Goal: Task Accomplishment & Management: Manage account settings

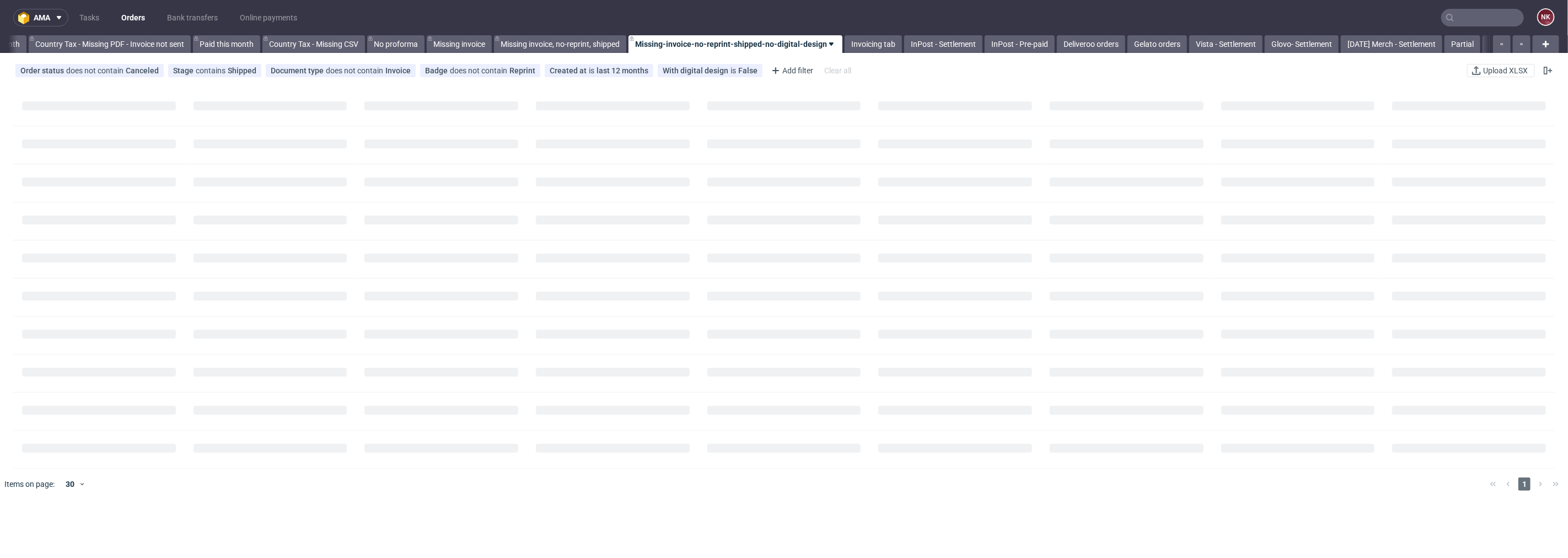
scroll to position [0, 1247]
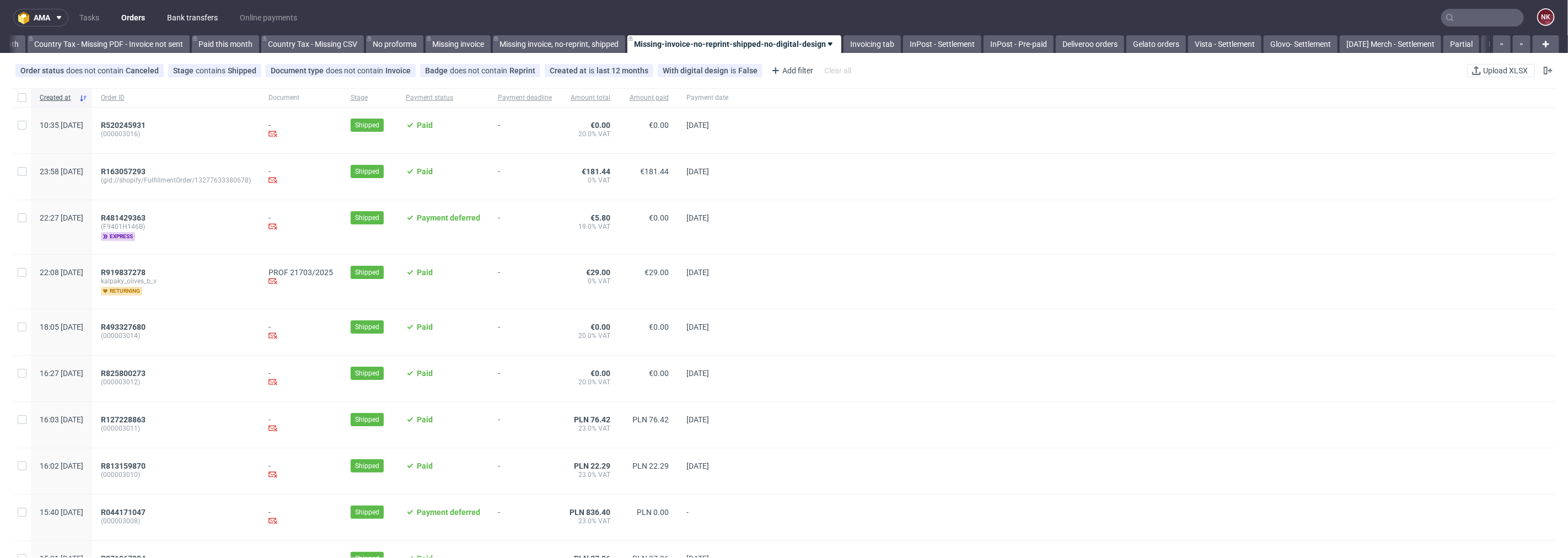
click at [182, 15] on link "Bank transfers" at bounding box center [192, 18] width 64 height 18
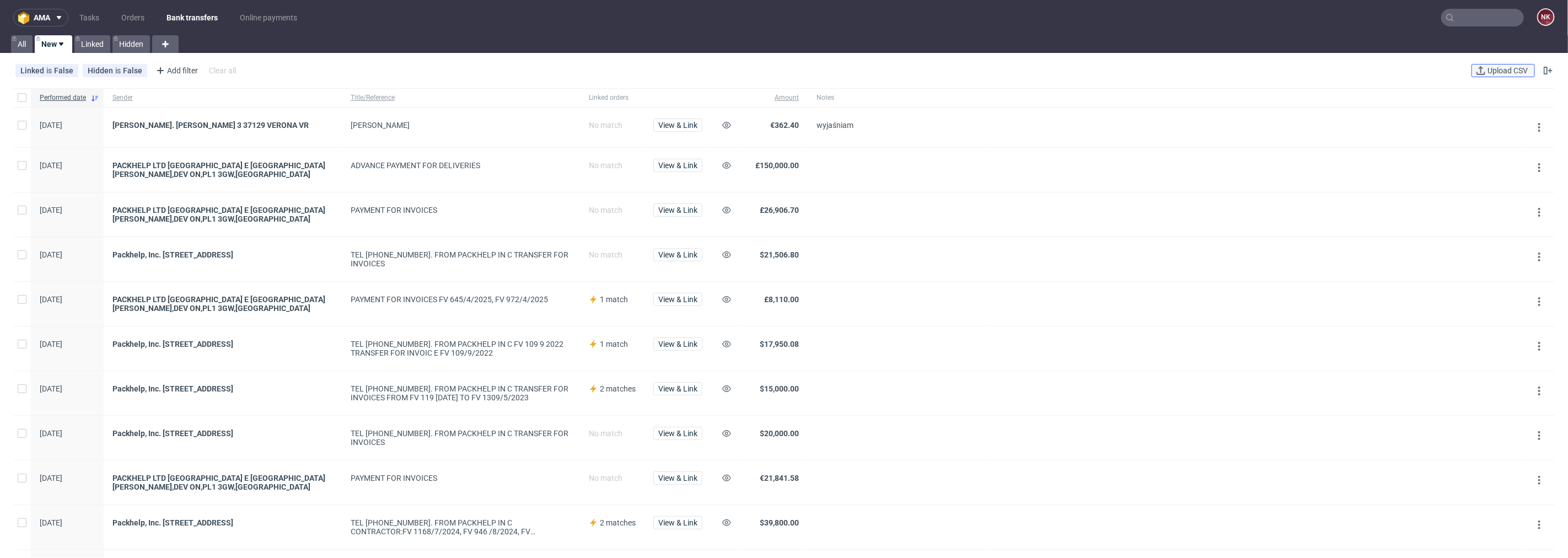
click at [1490, 70] on span "Upload CSV" at bounding box center [1508, 70] width 44 height 8
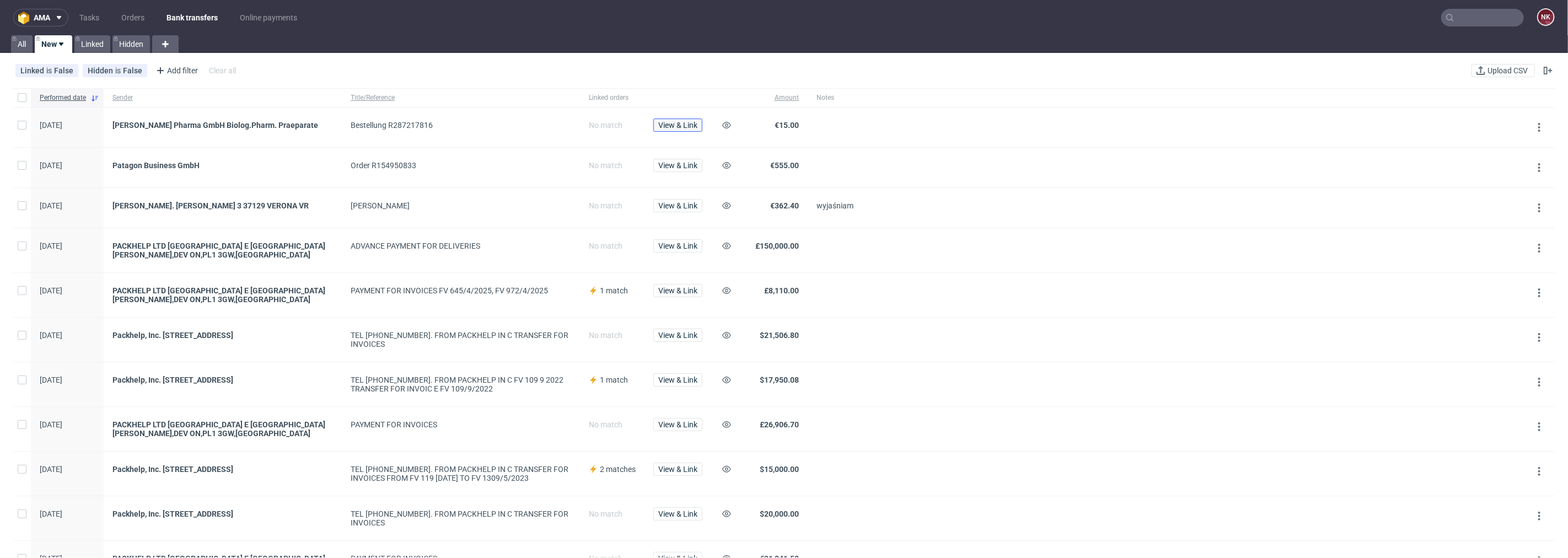
click at [684, 125] on span "View & Link" at bounding box center [678, 125] width 39 height 8
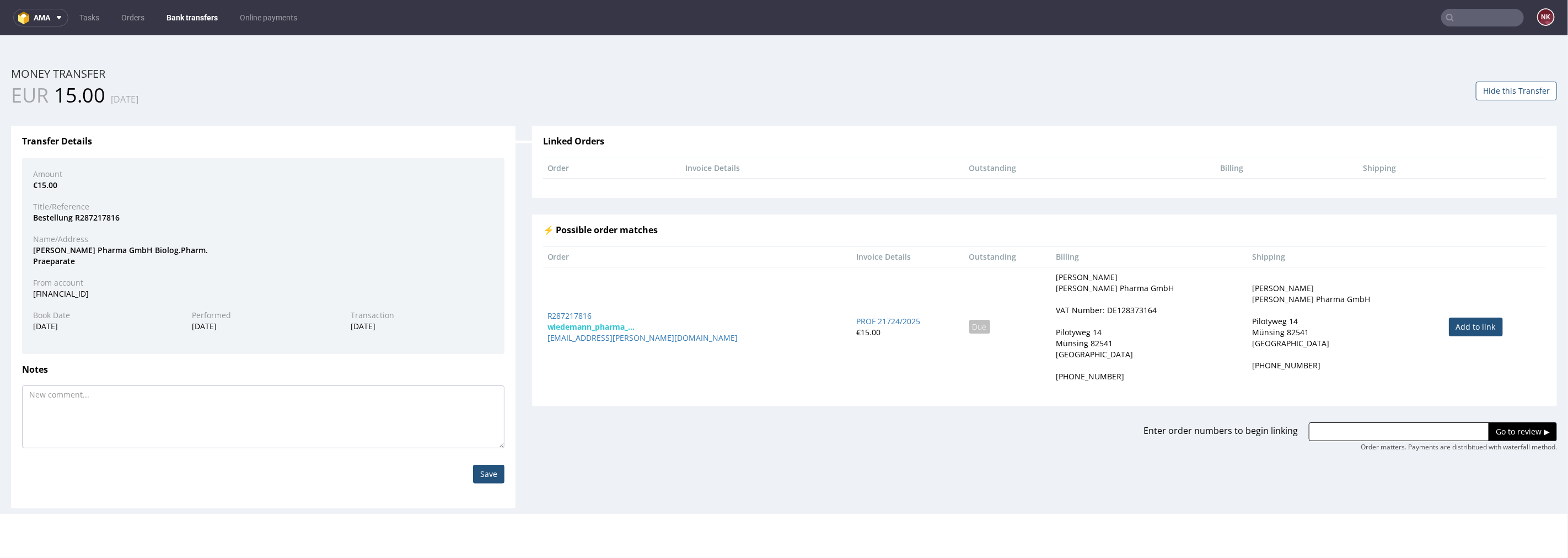
click at [1449, 330] on link "Add to link" at bounding box center [1476, 326] width 54 height 19
type input "R287217816"
click at [1497, 424] on input "Go to review ▶" at bounding box center [1523, 431] width 68 height 19
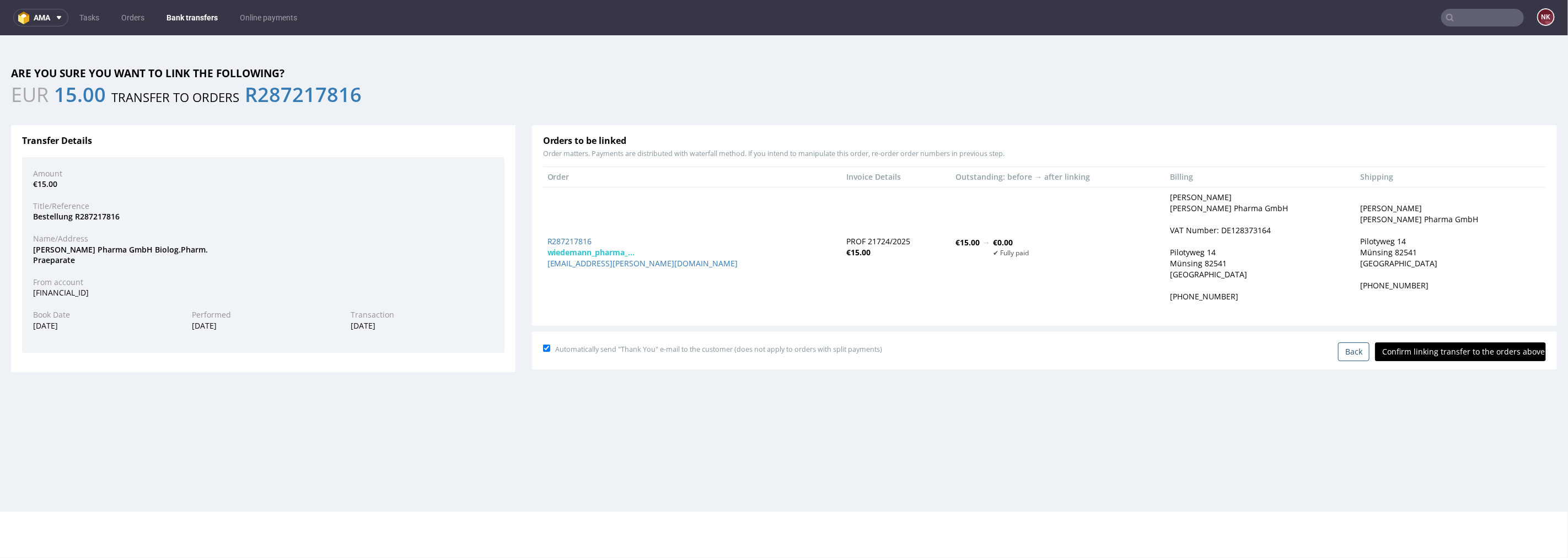
click at [1460, 353] on input "Confirm linking transfer to the orders above" at bounding box center [1461, 352] width 171 height 19
type input "In progress..."
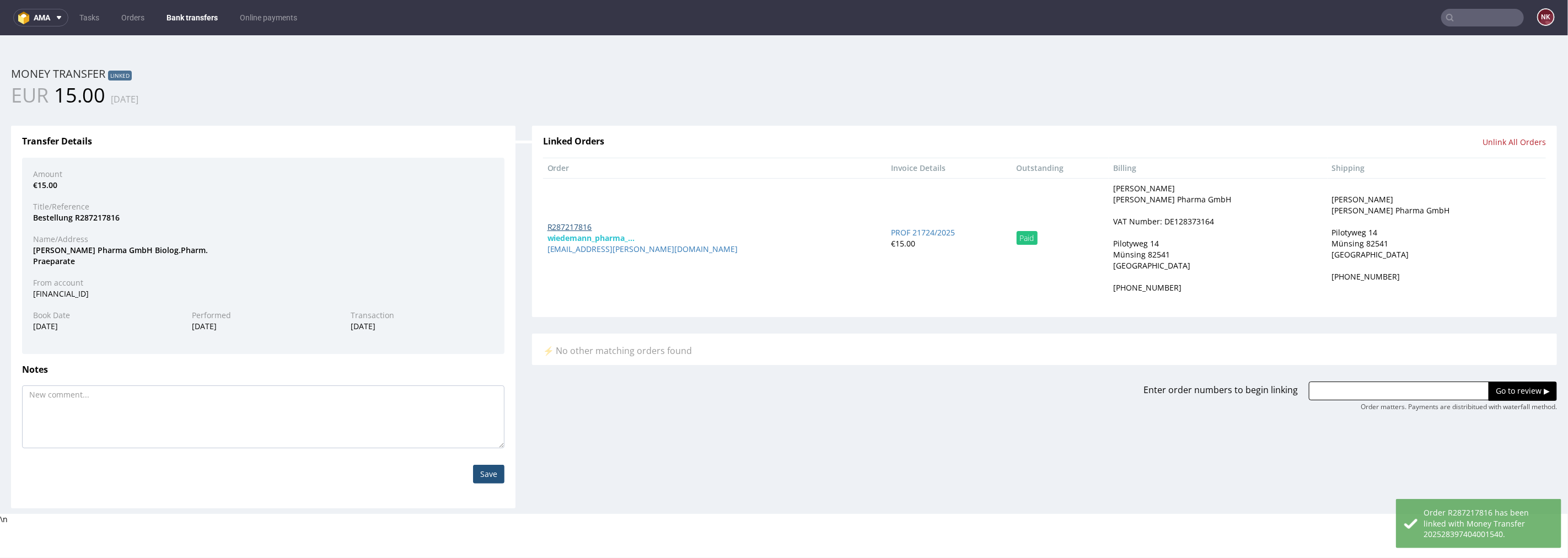
drag, startPoint x: 569, startPoint y: 240, endPoint x: 556, endPoint y: 227, distance: 18.4
click at [202, 15] on link "Bank transfers" at bounding box center [192, 18] width 65 height 18
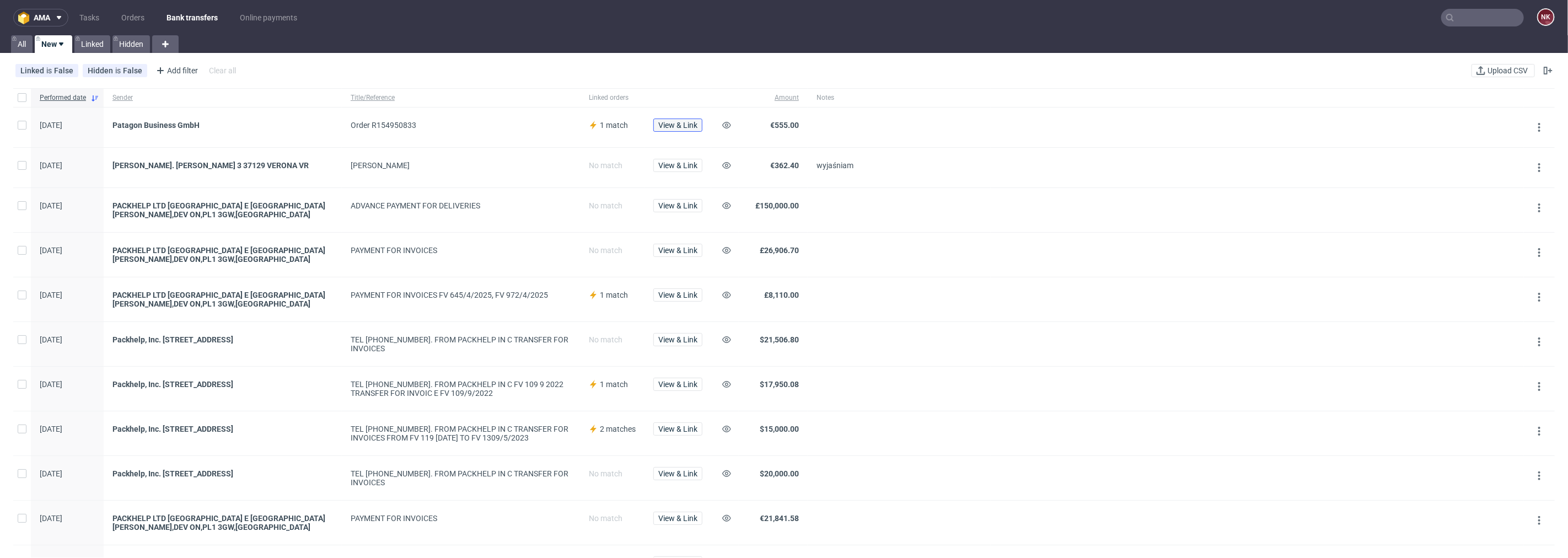
click at [690, 124] on span "View & Link" at bounding box center [678, 125] width 39 height 8
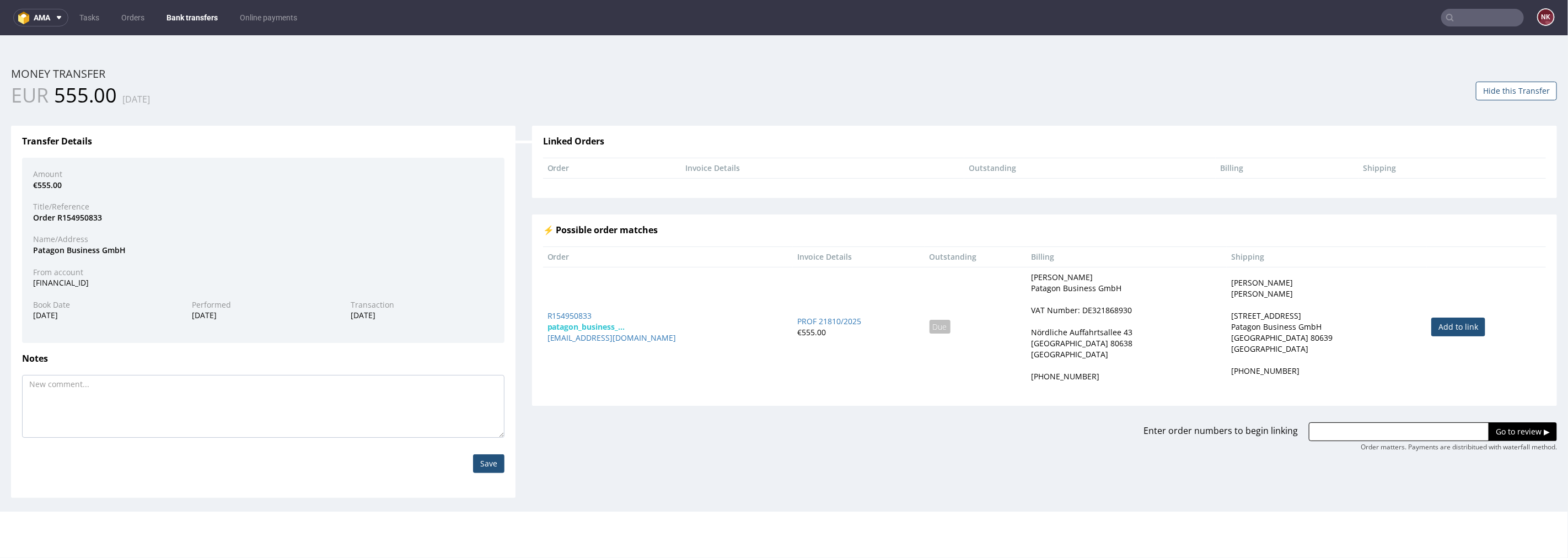
click at [1458, 317] on link "Add to link" at bounding box center [1458, 326] width 54 height 19
type input "R154950833"
click at [1492, 424] on input "Go to review ▶" at bounding box center [1523, 431] width 68 height 19
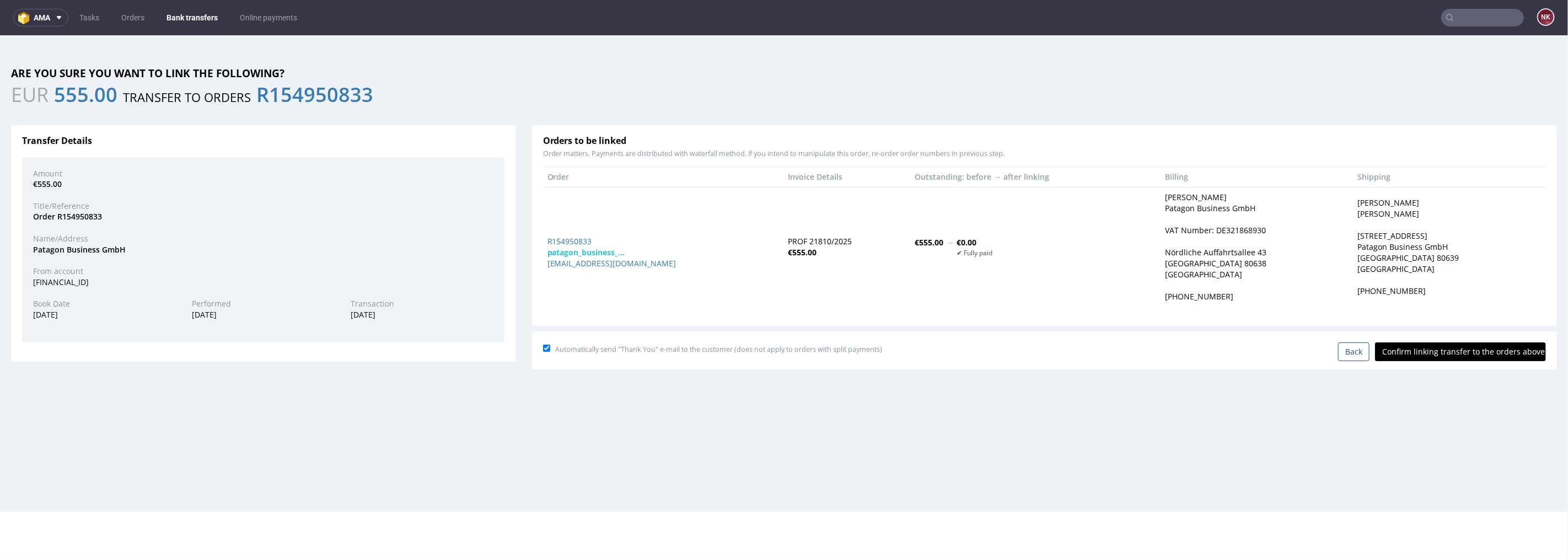
click at [1456, 353] on input "Confirm linking transfer to the orders above" at bounding box center [1461, 352] width 171 height 19
type input "In progress..."
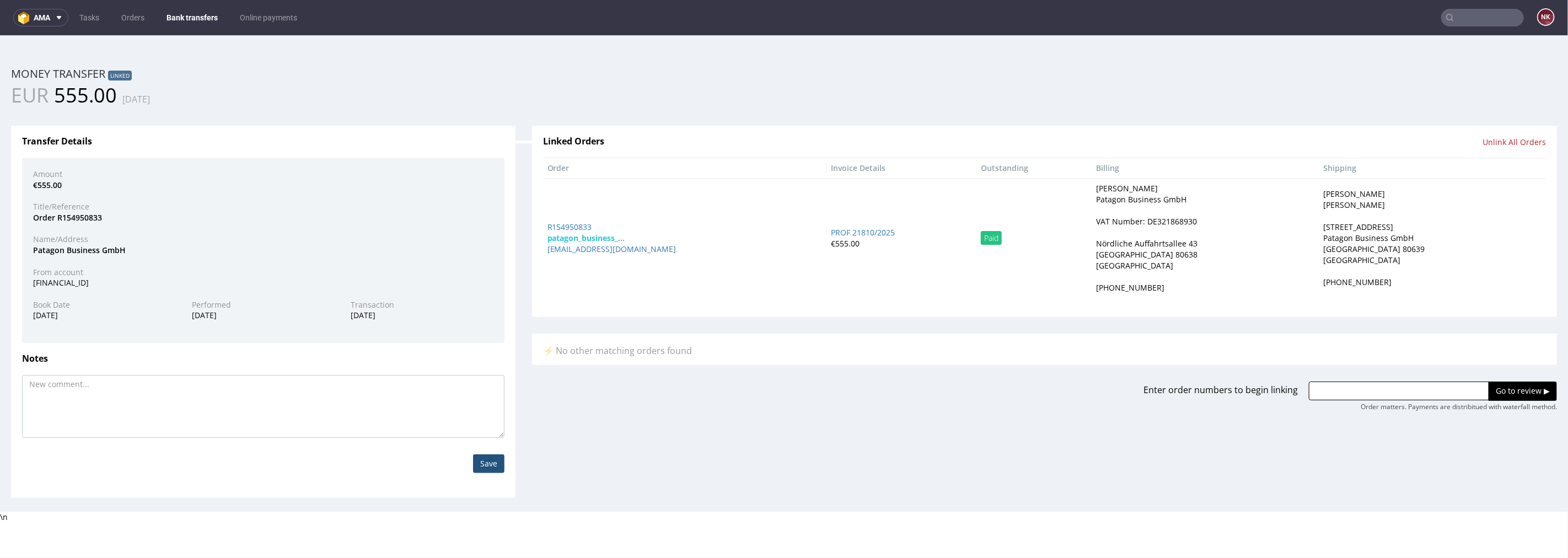
click at [185, 17] on link "Bank transfers" at bounding box center [192, 18] width 65 height 18
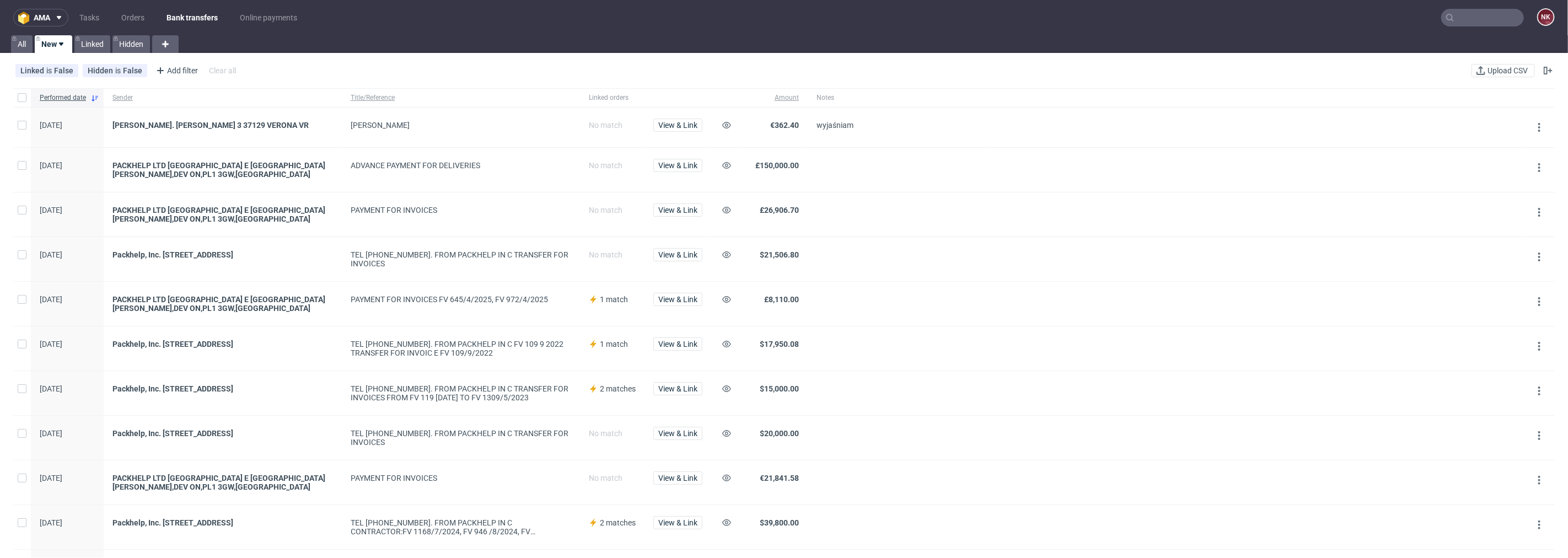
click at [1496, 19] on input "text" at bounding box center [1482, 18] width 83 height 18
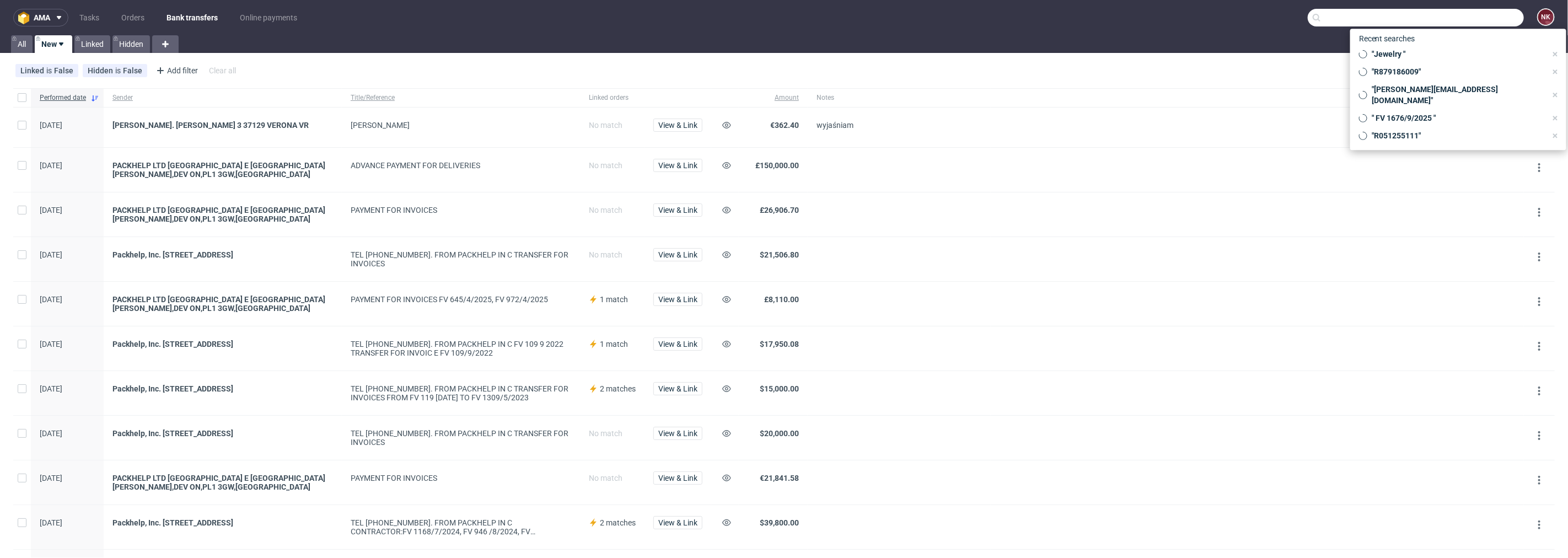
paste input "R879007101"
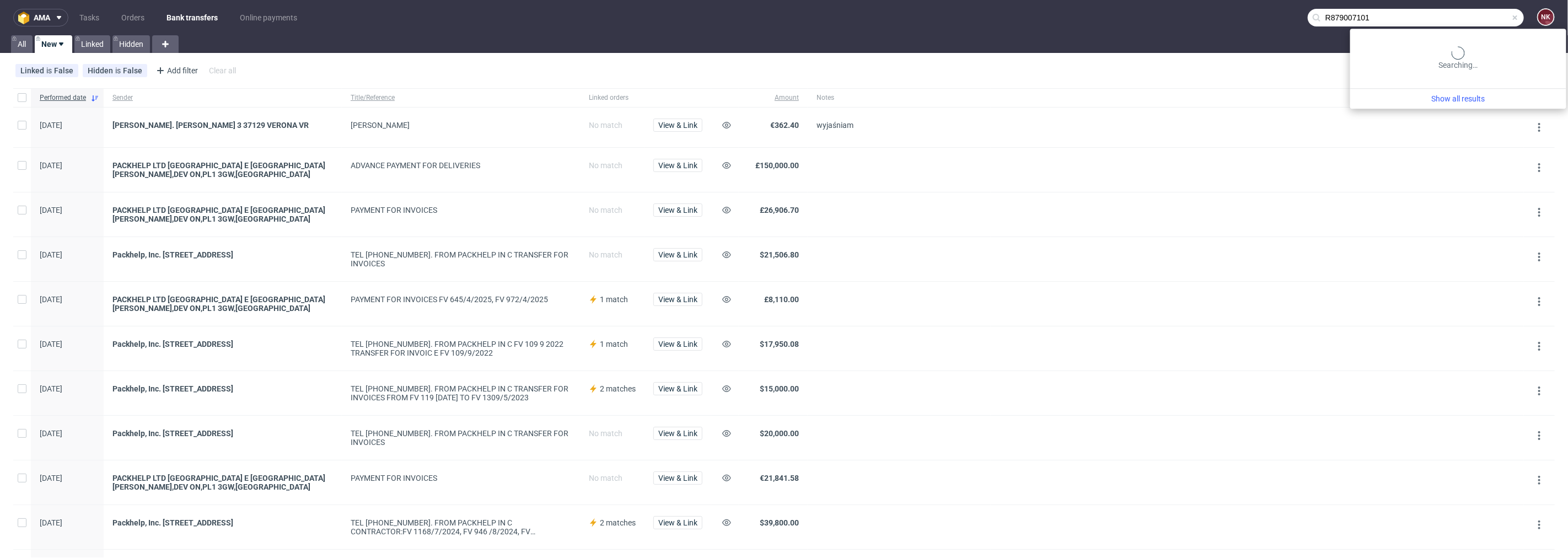
type input "R879007101"
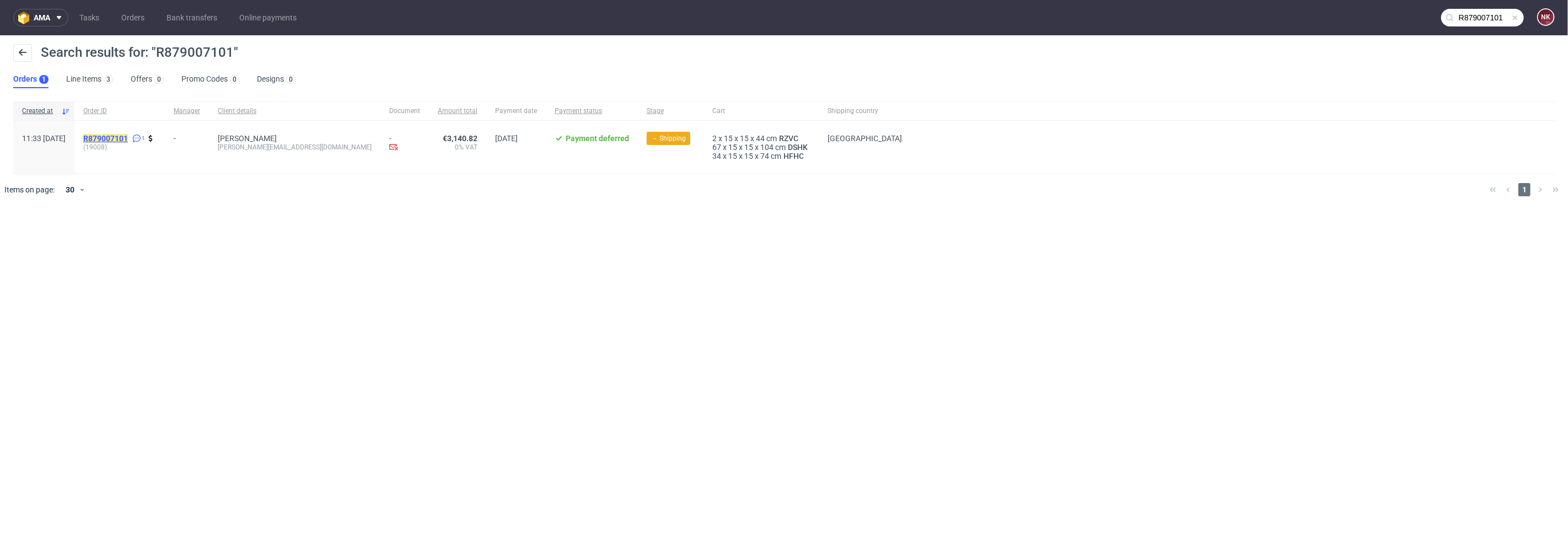
click at [128, 136] on mark "R879007101" at bounding box center [105, 138] width 44 height 9
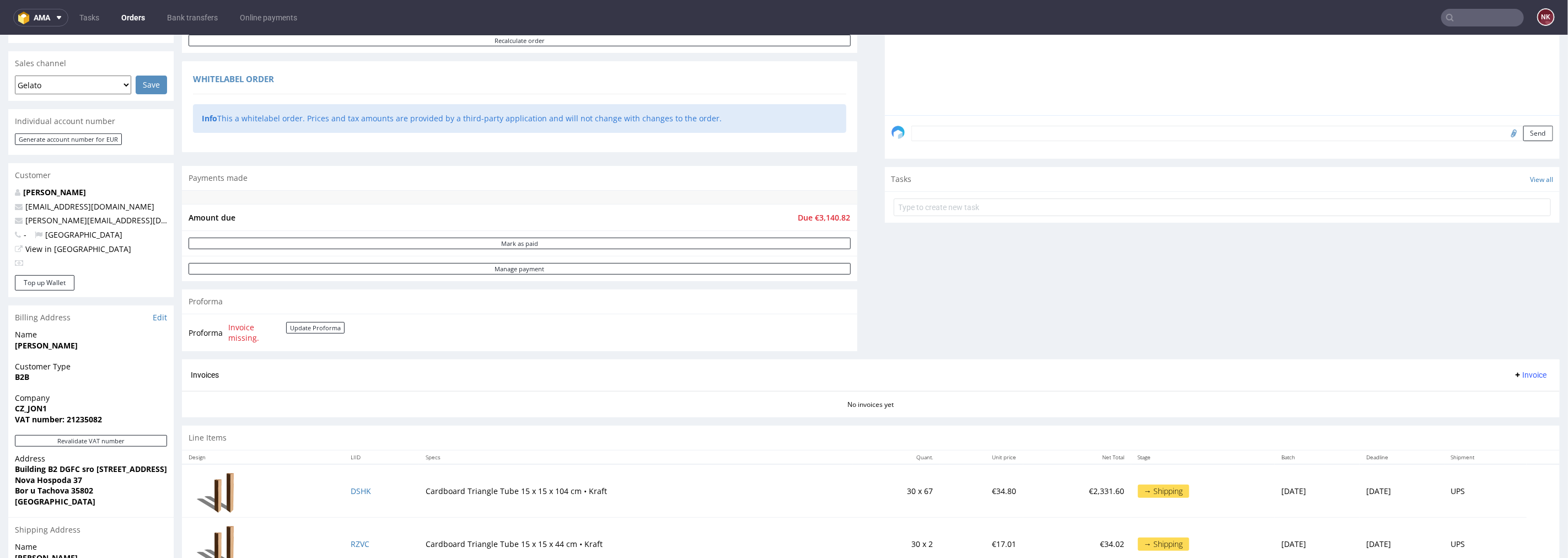
scroll to position [244, 0]
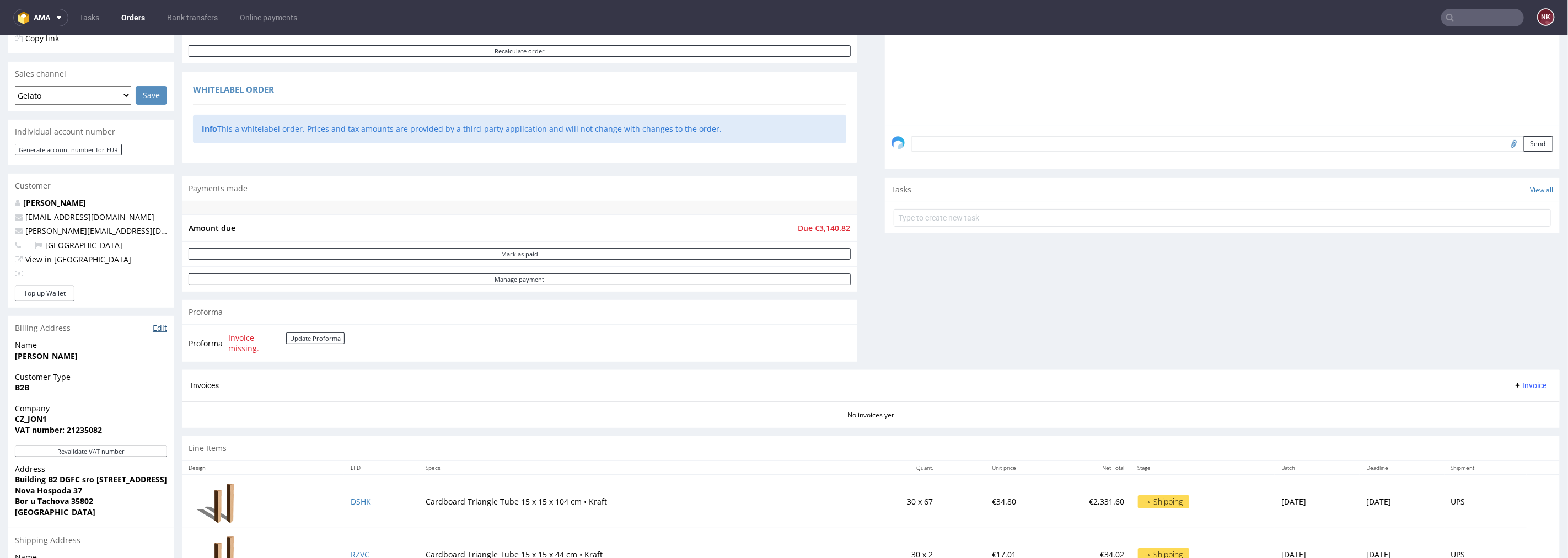
click at [160, 327] on link "Edit" at bounding box center [160, 327] width 15 height 11
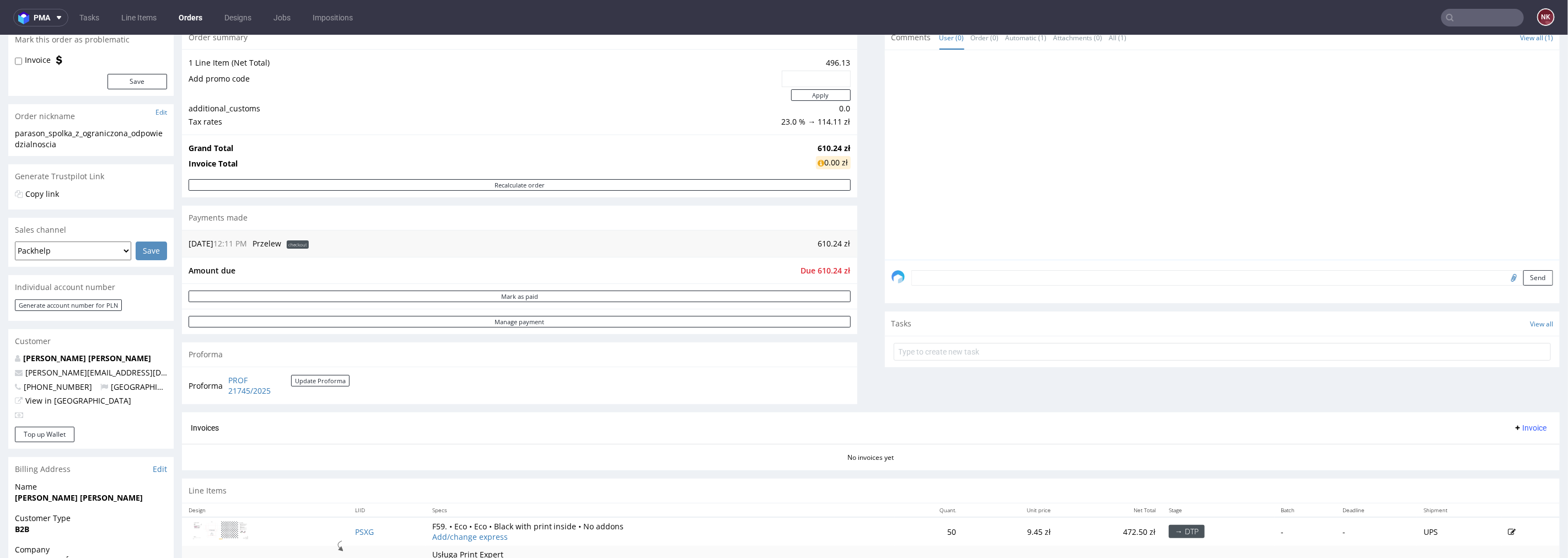
scroll to position [244, 0]
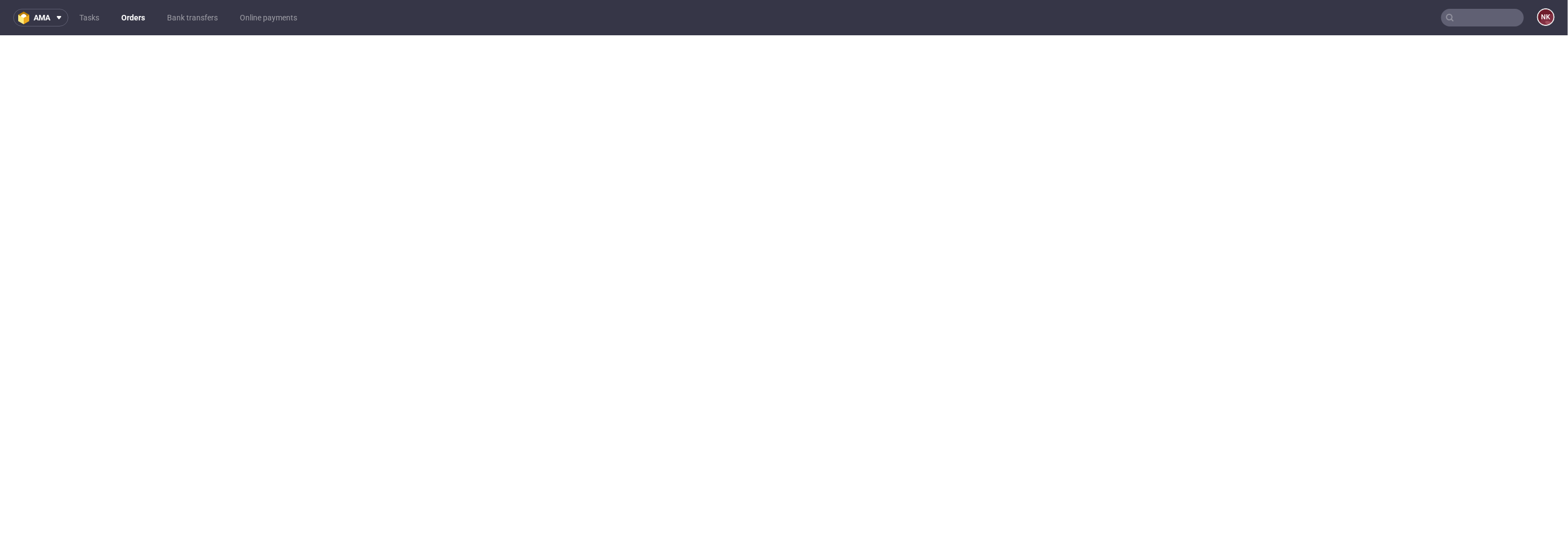
click at [144, 13] on link "Orders" at bounding box center [133, 18] width 37 height 18
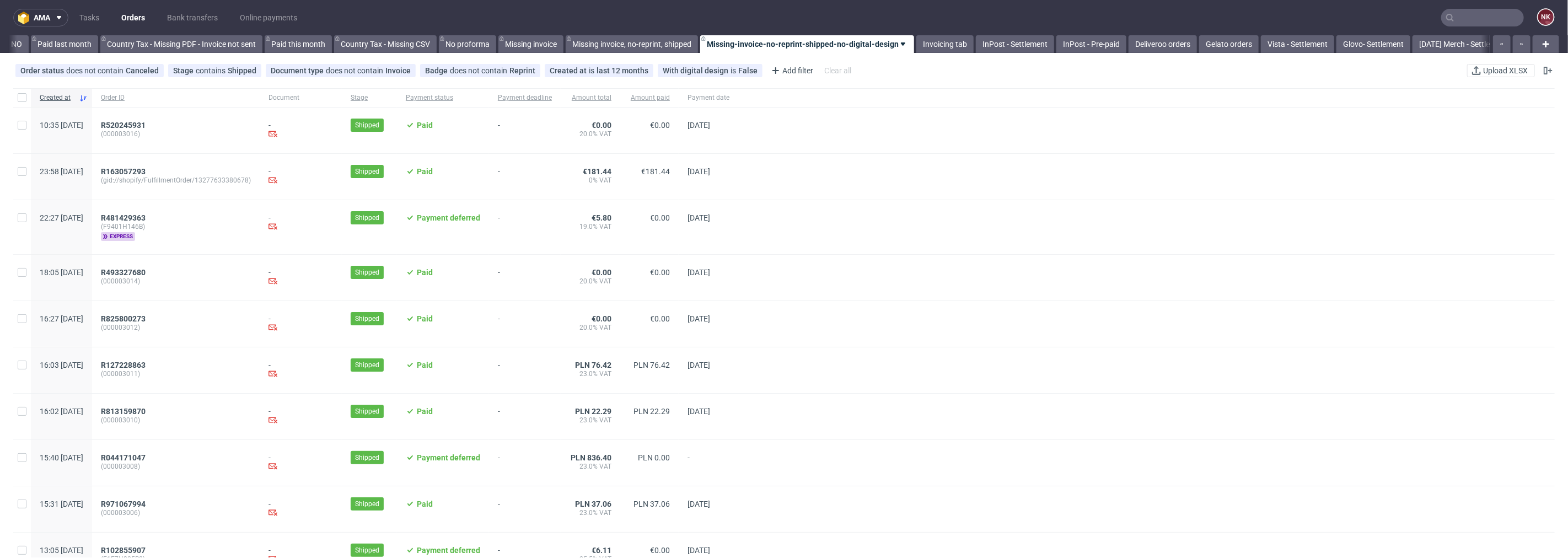
scroll to position [0, 1247]
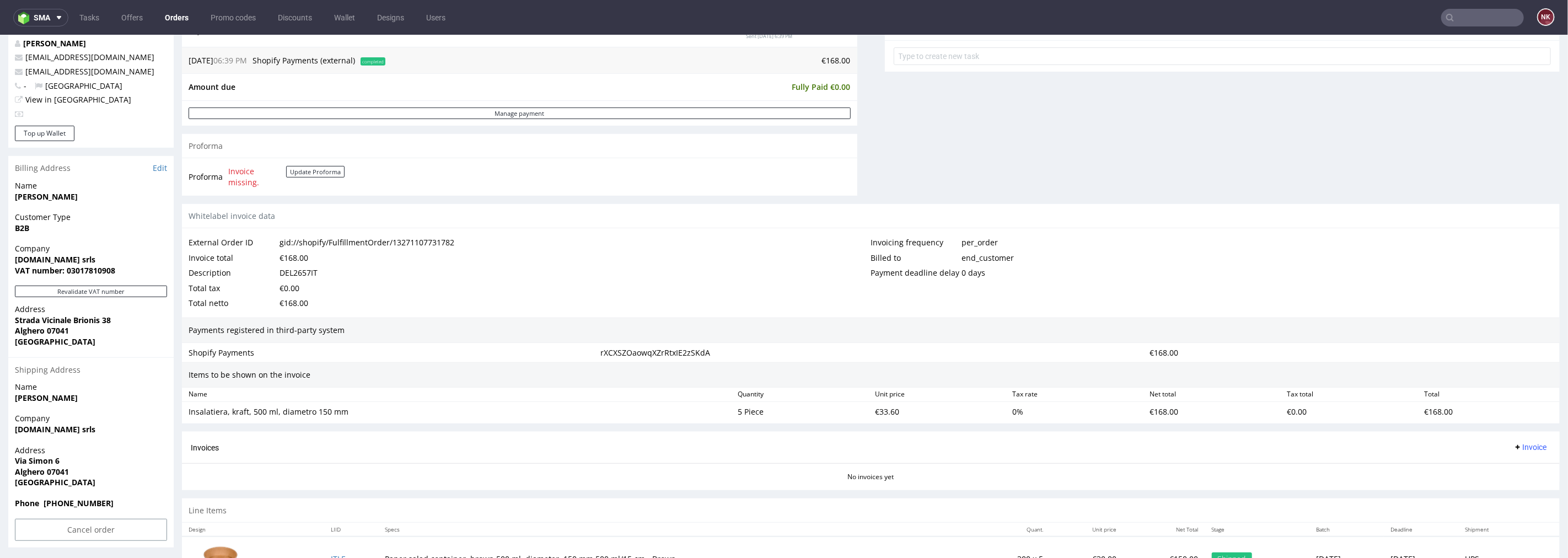
scroll to position [338, 0]
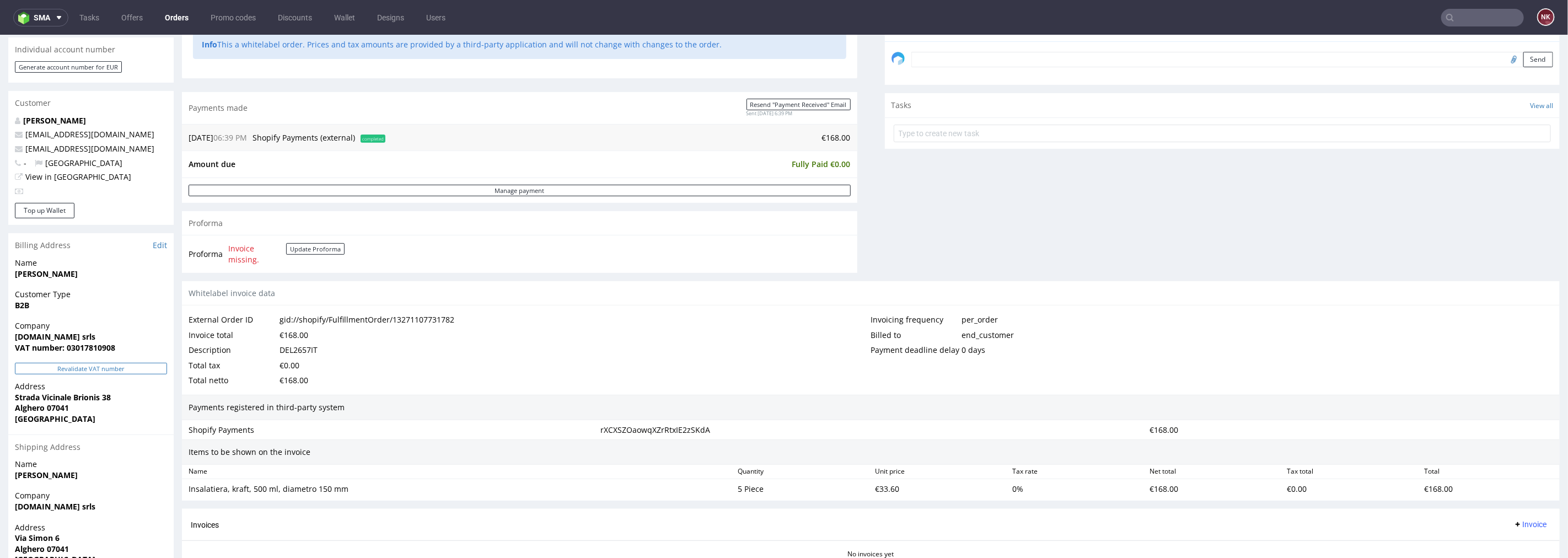
click at [151, 372] on button "Revalidate VAT number" at bounding box center [91, 368] width 152 height 11
drag, startPoint x: 55, startPoint y: 334, endPoint x: 10, endPoint y: 334, distance: 45.0
click at [10, 334] on div "Company Li.ci srls VAT number: 03017810908" at bounding box center [91, 341] width 165 height 42
copy strong "[DOMAIN_NAME] srls"
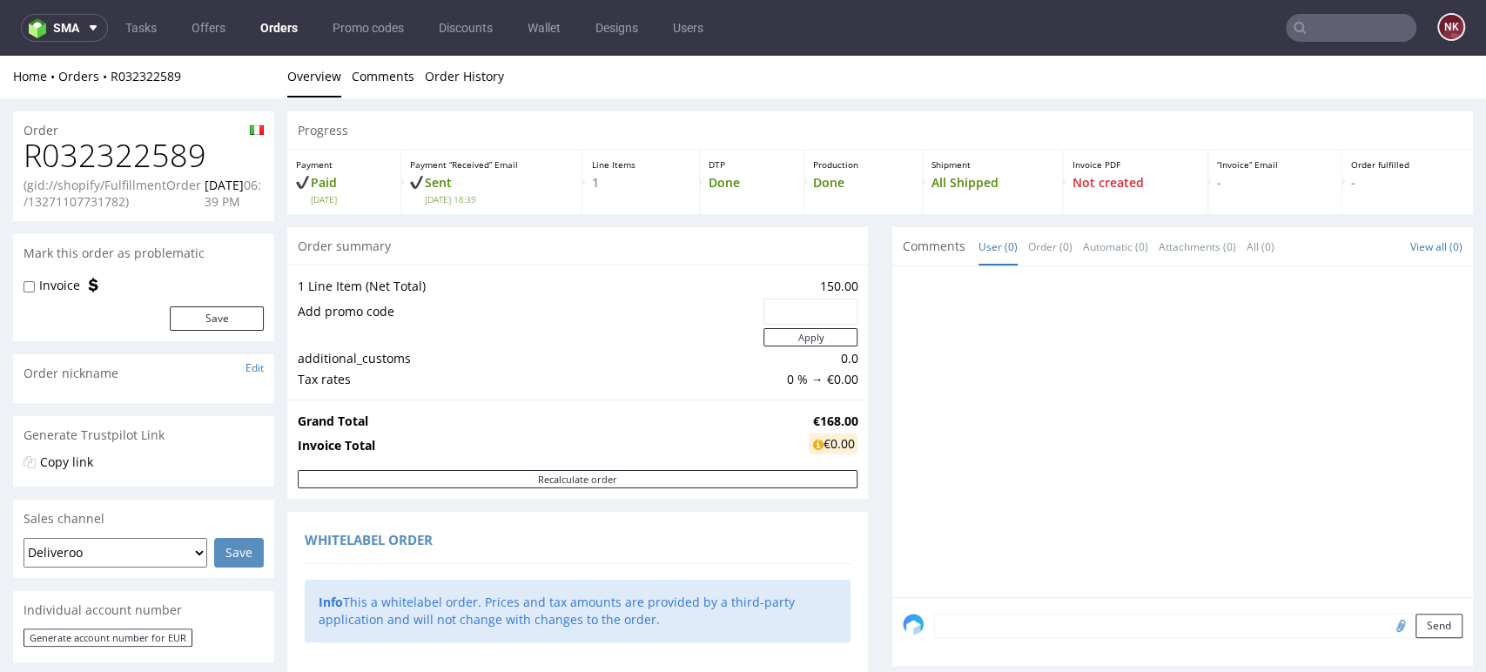
scroll to position [0, 0]
click at [131, 156] on h1 "R032322589" at bounding box center [143, 156] width 240 height 35
click at [131, 157] on h1 "R032322589" at bounding box center [143, 156] width 240 height 35
copy h1 "R032322589"
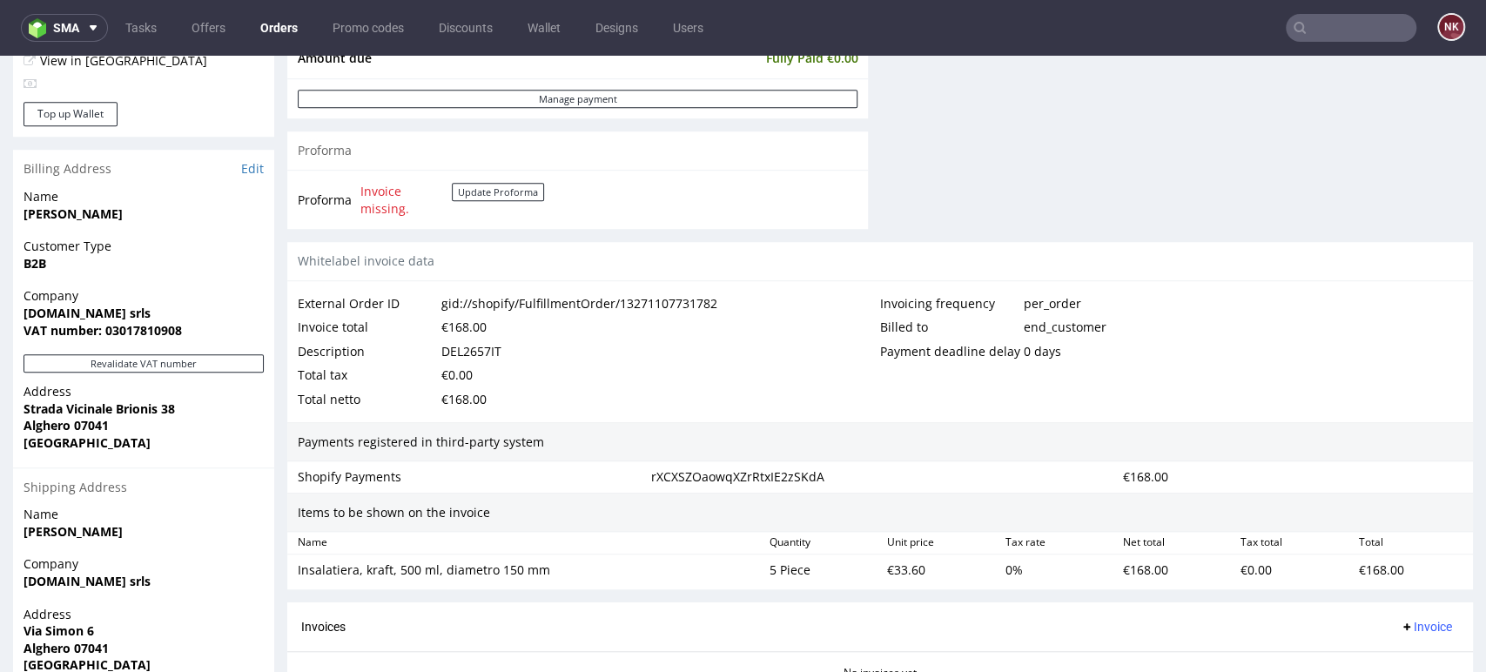
scroll to position [870, 0]
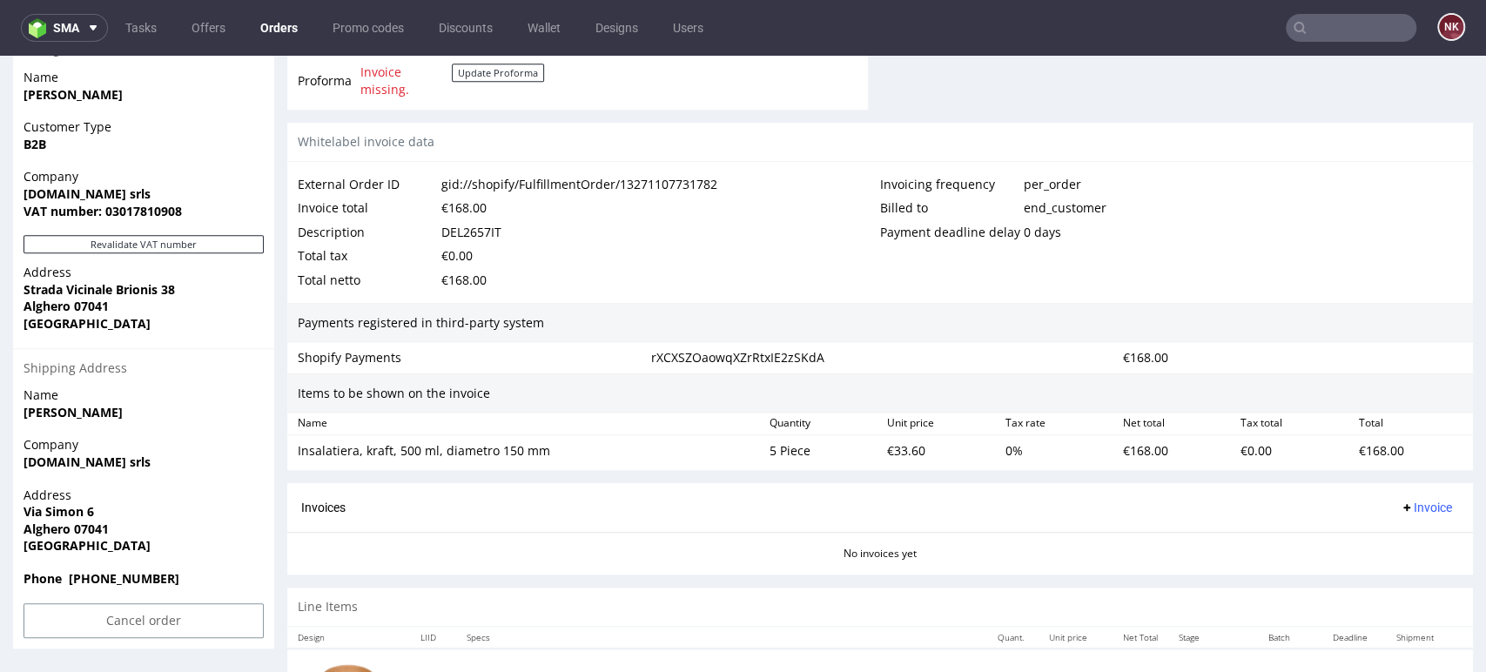
click at [482, 238] on div "DEL2657IT" at bounding box center [471, 232] width 60 height 24
copy div "DEL2657IT"
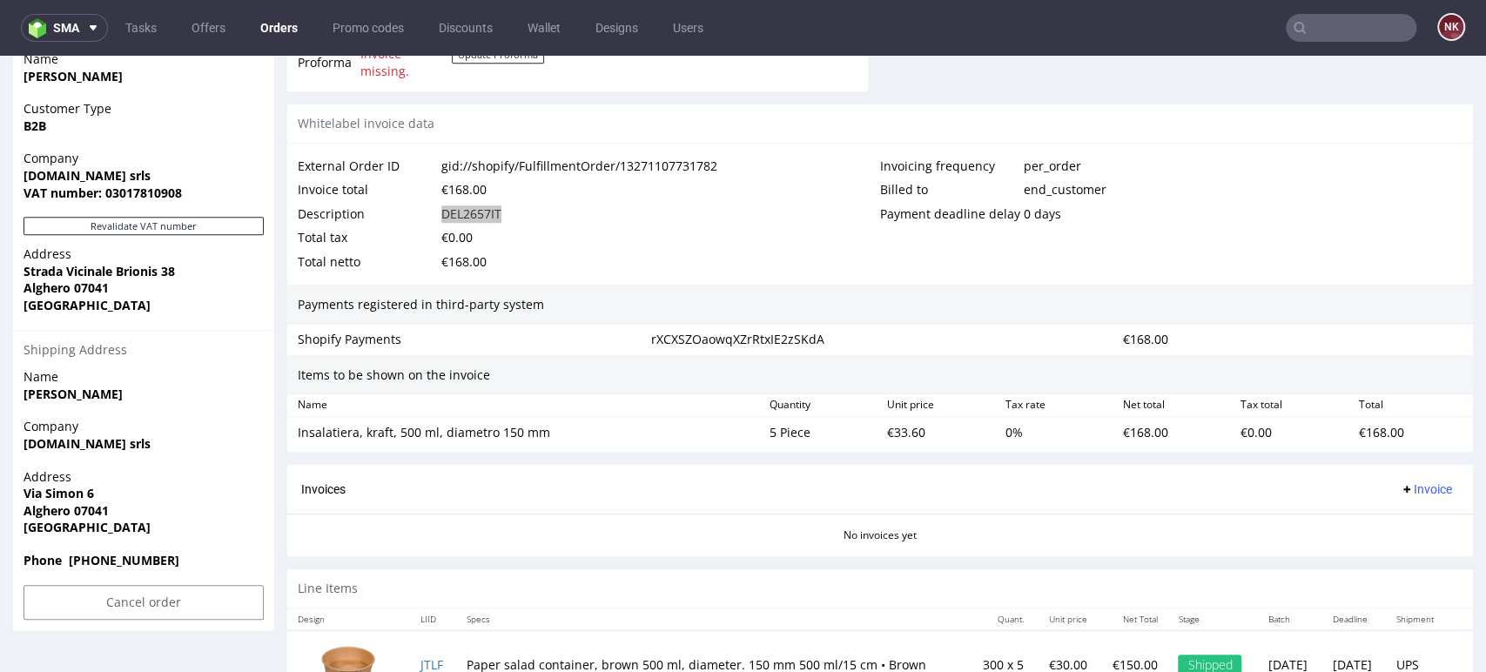
scroll to position [949, 0]
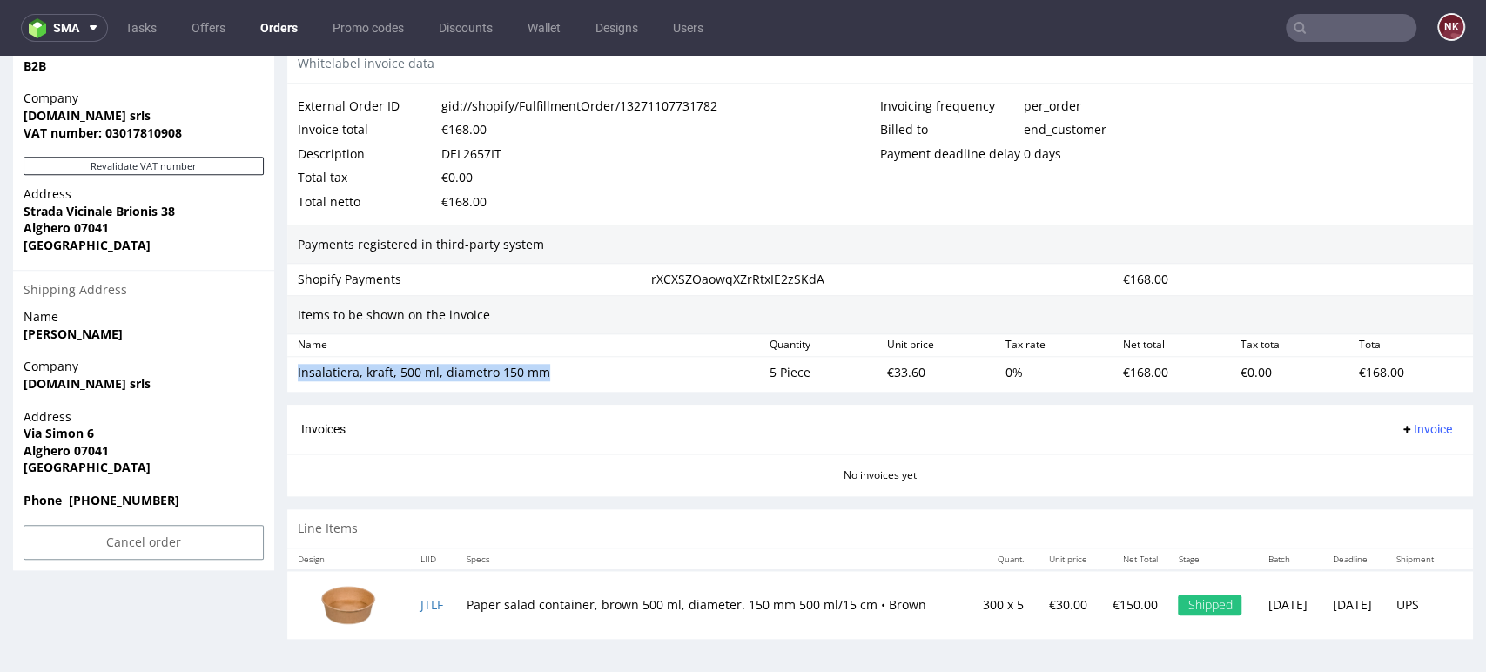
drag, startPoint x: 540, startPoint y: 374, endPoint x: 299, endPoint y: 378, distance: 241.1
click at [299, 378] on div "Insalatiera, kraft, 500 ml, diametro 150 mm" at bounding box center [527, 372] width 458 height 17
copy div "Insalatiera, kraft, 500 ml, diametro 150 mm"
click at [894, 363] on div "€33.60" at bounding box center [938, 372] width 117 height 24
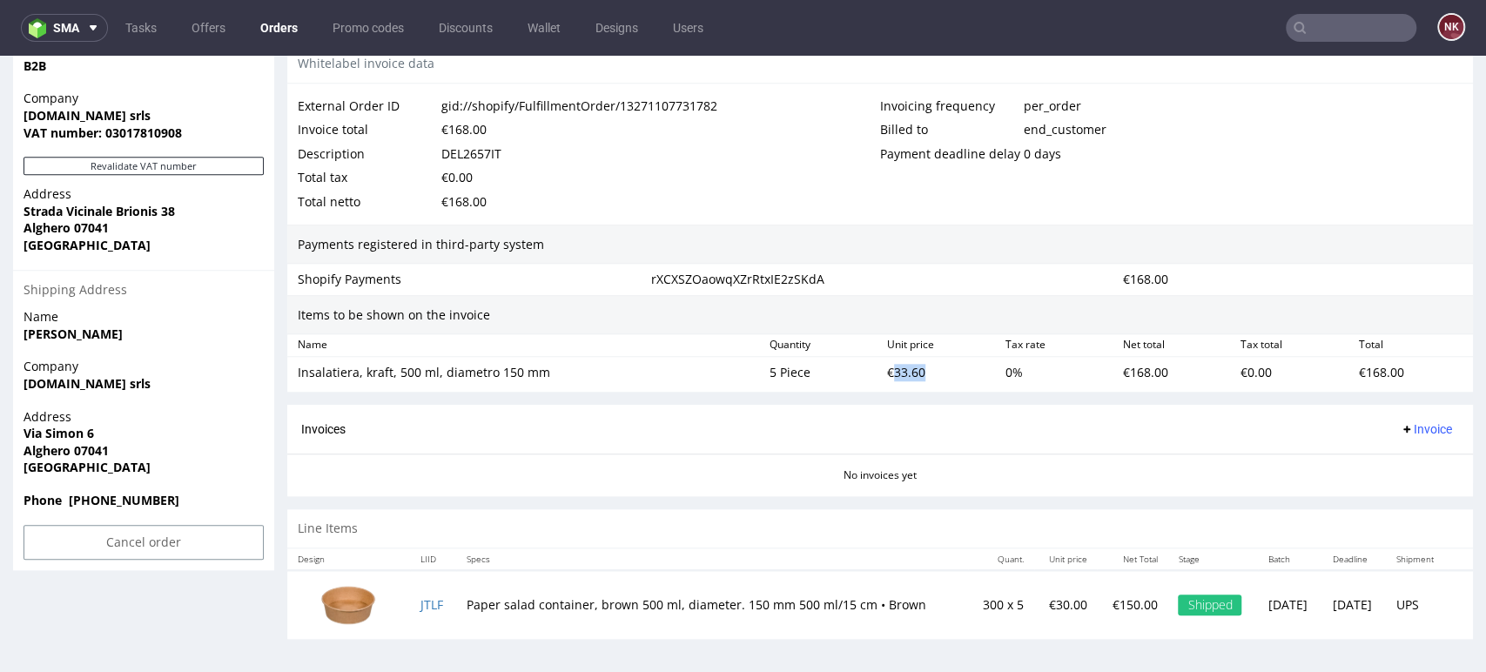
copy div "33.60"
click at [1023, 405] on div "Invoices Invoice" at bounding box center [879, 430] width 1185 height 50
drag, startPoint x: 404, startPoint y: 595, endPoint x: 425, endPoint y: 604, distance: 22.6
click at [734, 353] on div "Name Quantity Unit price Tax rate Net total Tax total Total" at bounding box center [879, 345] width 1185 height 23
click at [1406, 429] on span "Invoice" at bounding box center [1425, 429] width 52 height 14
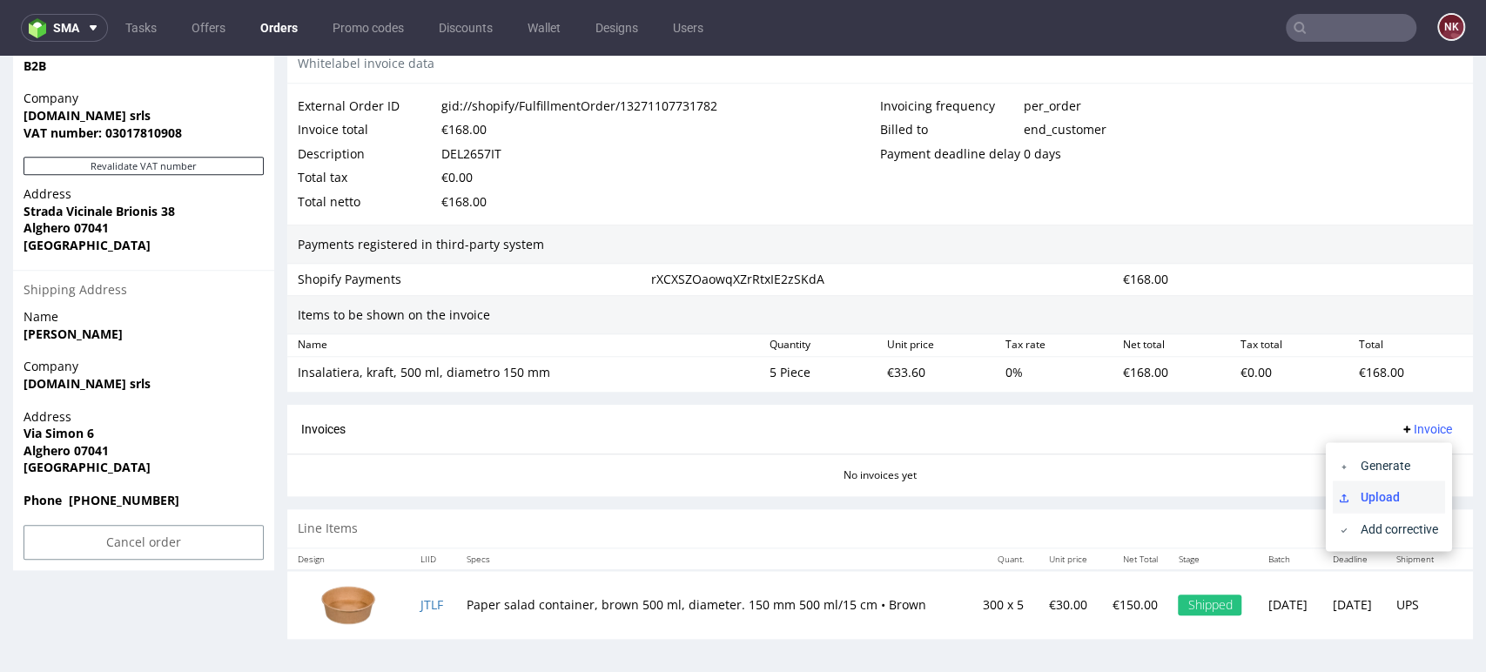
click at [1407, 495] on span "Upload" at bounding box center [1395, 495] width 84 height 17
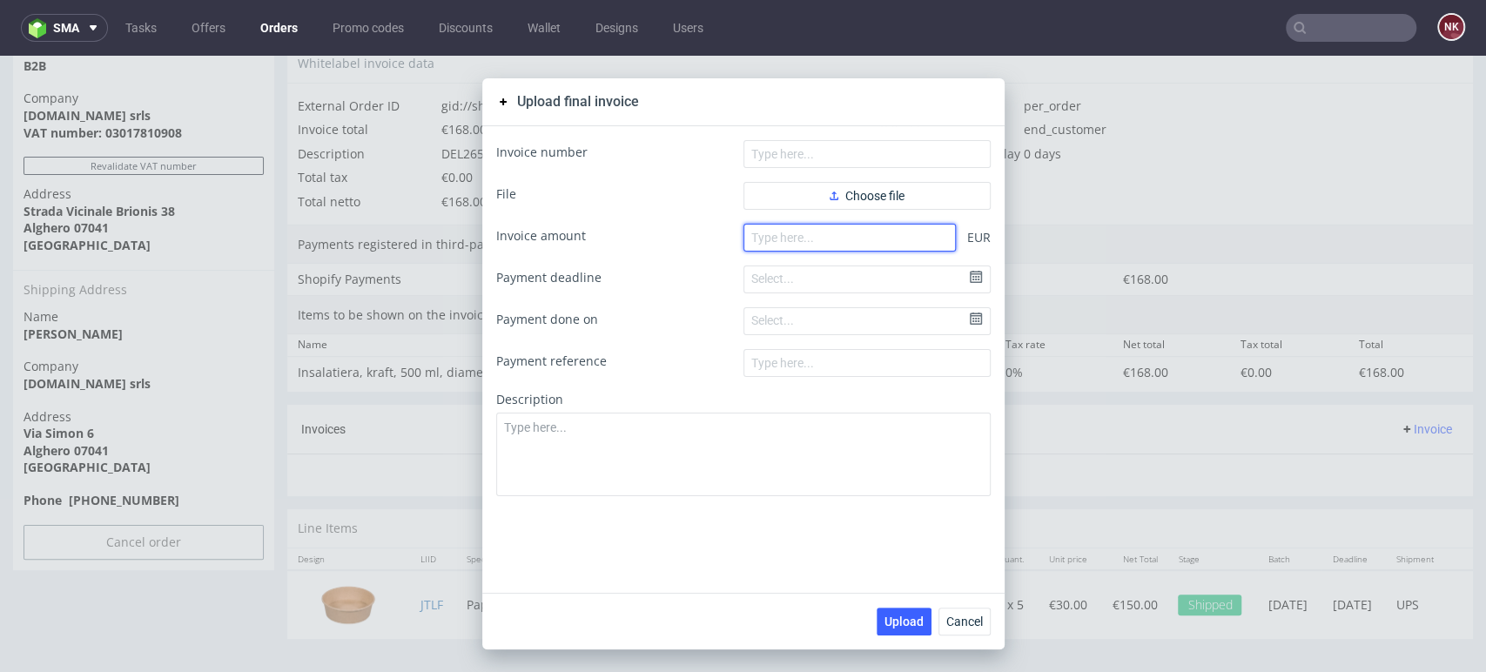
click at [859, 241] on input "number" at bounding box center [849, 238] width 212 height 28
type input "168"
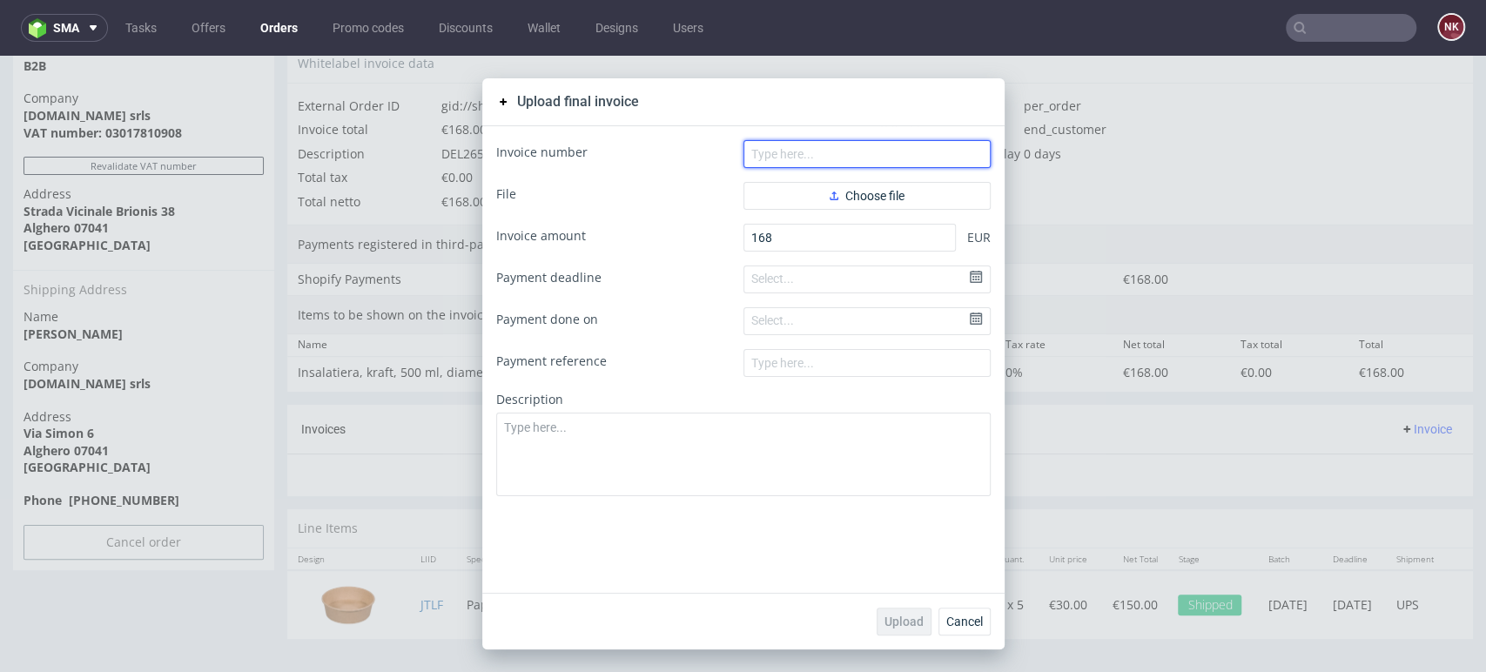
click at [898, 150] on input "text" at bounding box center [866, 154] width 247 height 28
paste input "FV 543/10/2025"
type input "FV 543/10/2025"
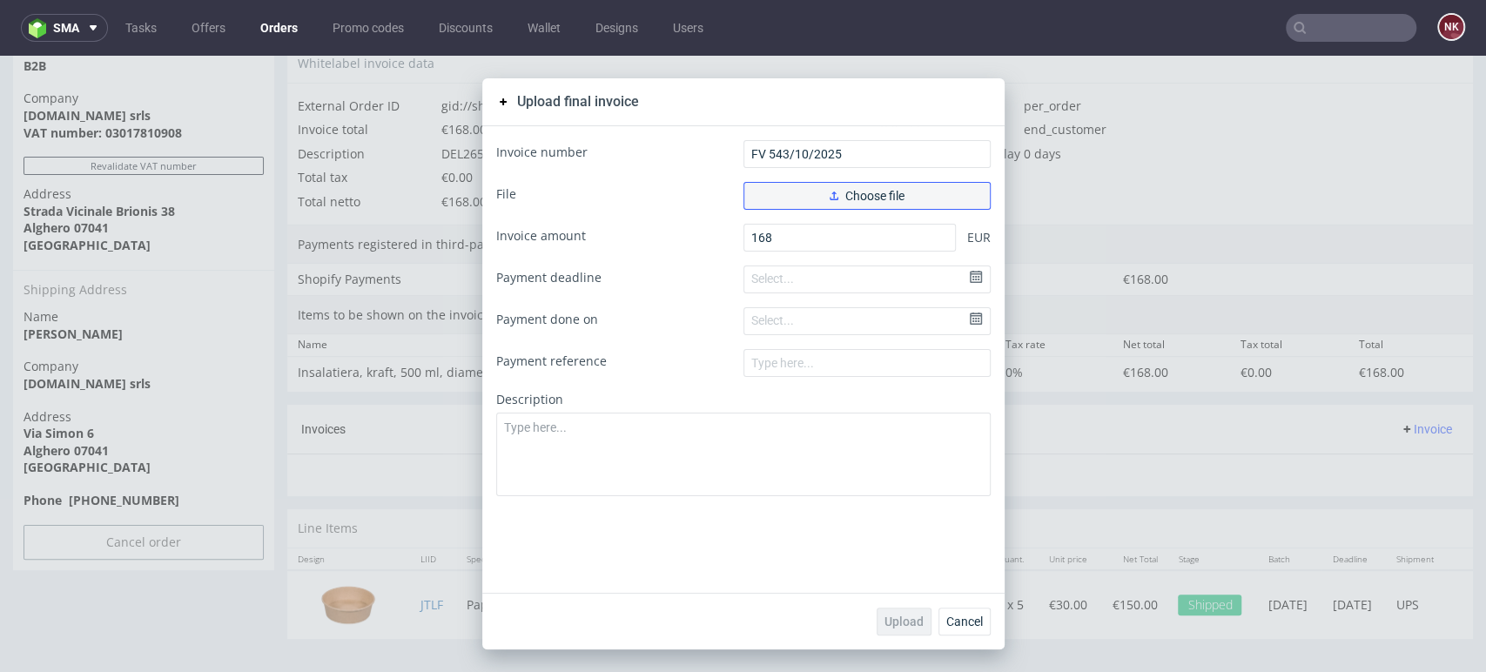
click at [819, 197] on button "Choose file" at bounding box center [866, 196] width 247 height 28
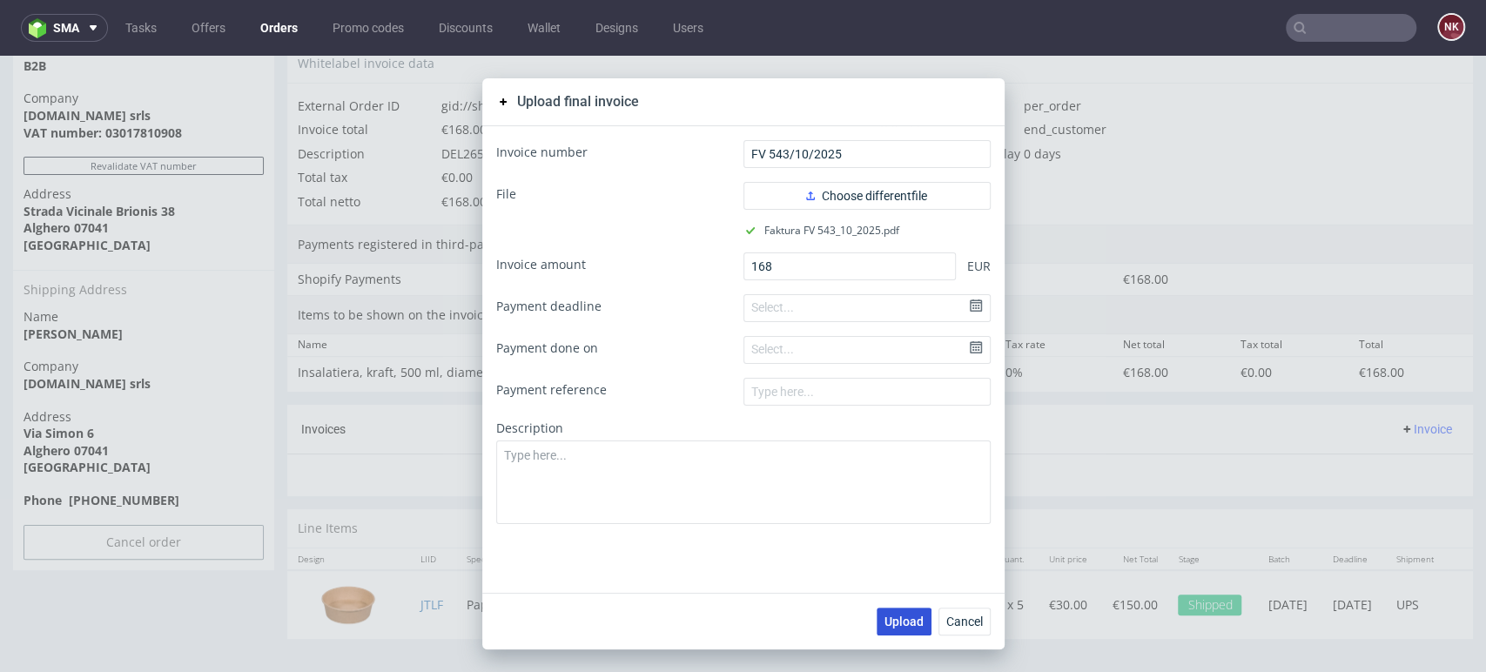
click at [886, 619] on span "Upload" at bounding box center [903, 621] width 39 height 12
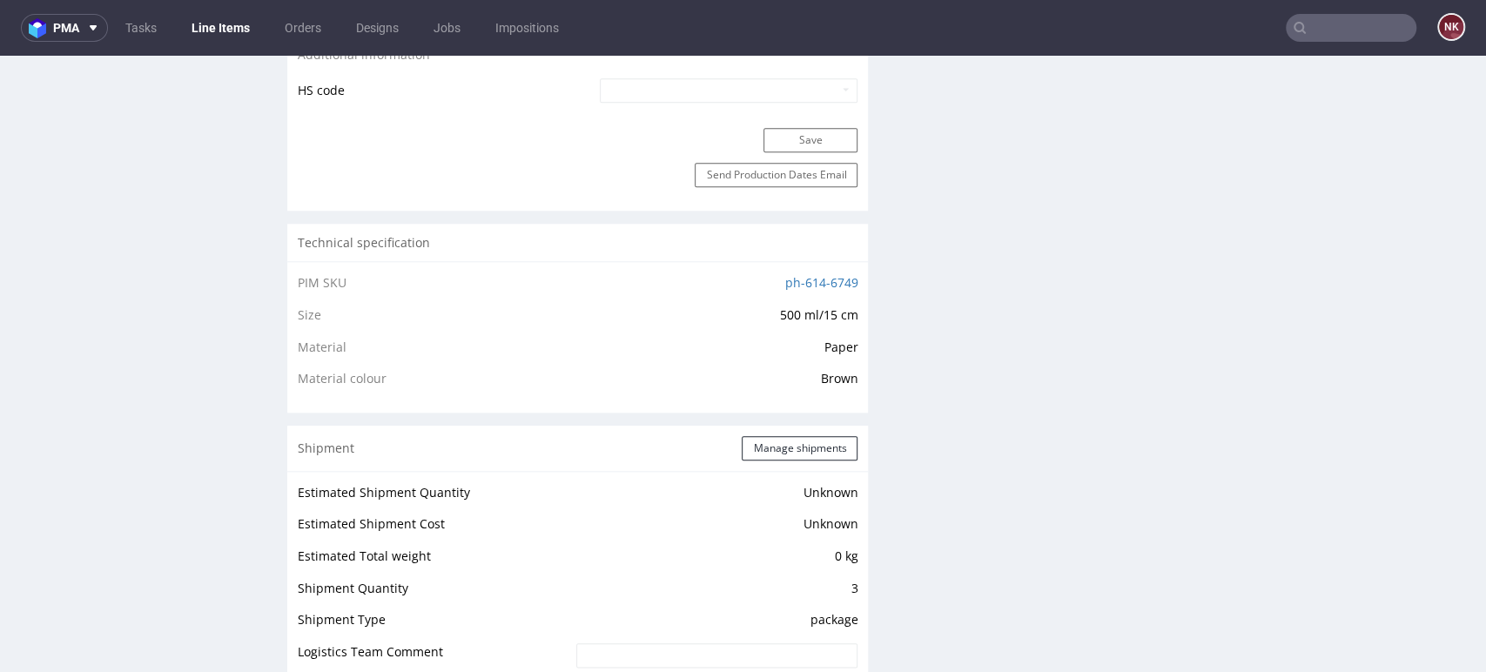
scroll to position [1450, 0]
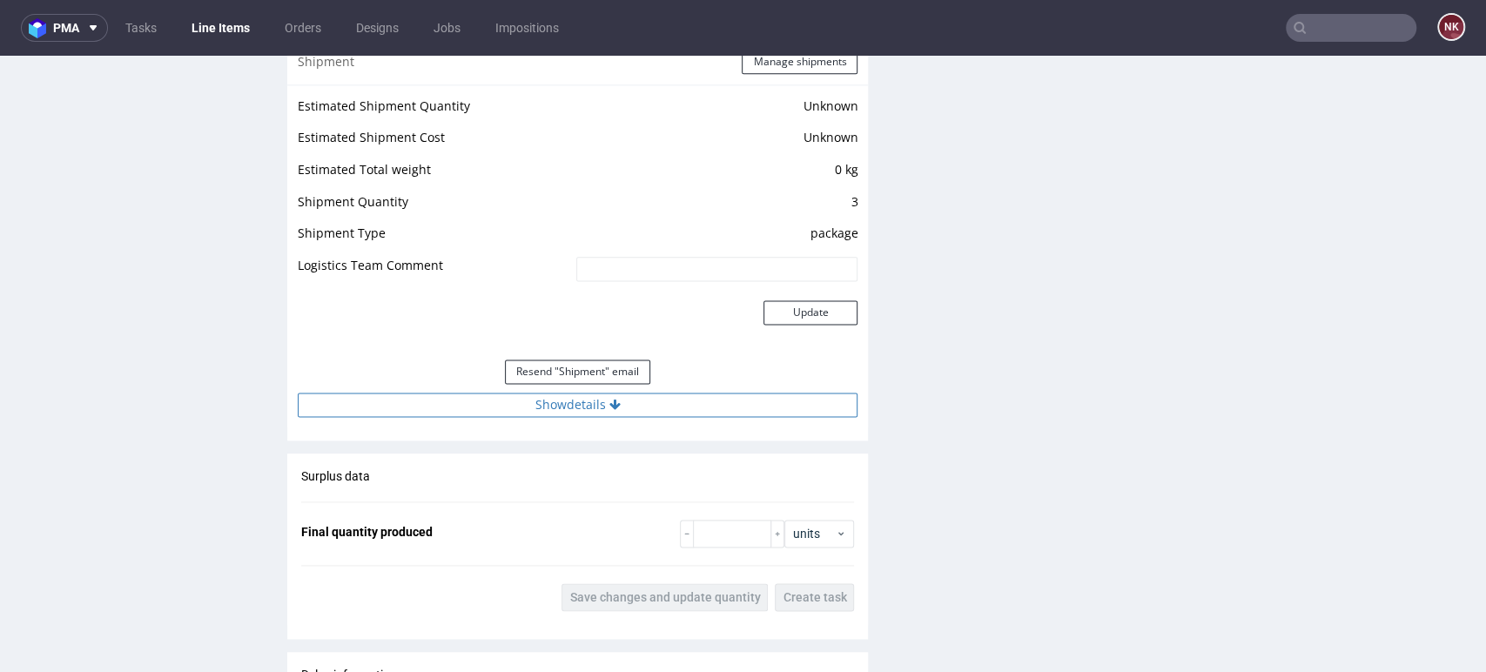
click at [553, 399] on button "Show details" at bounding box center [578, 405] width 560 height 24
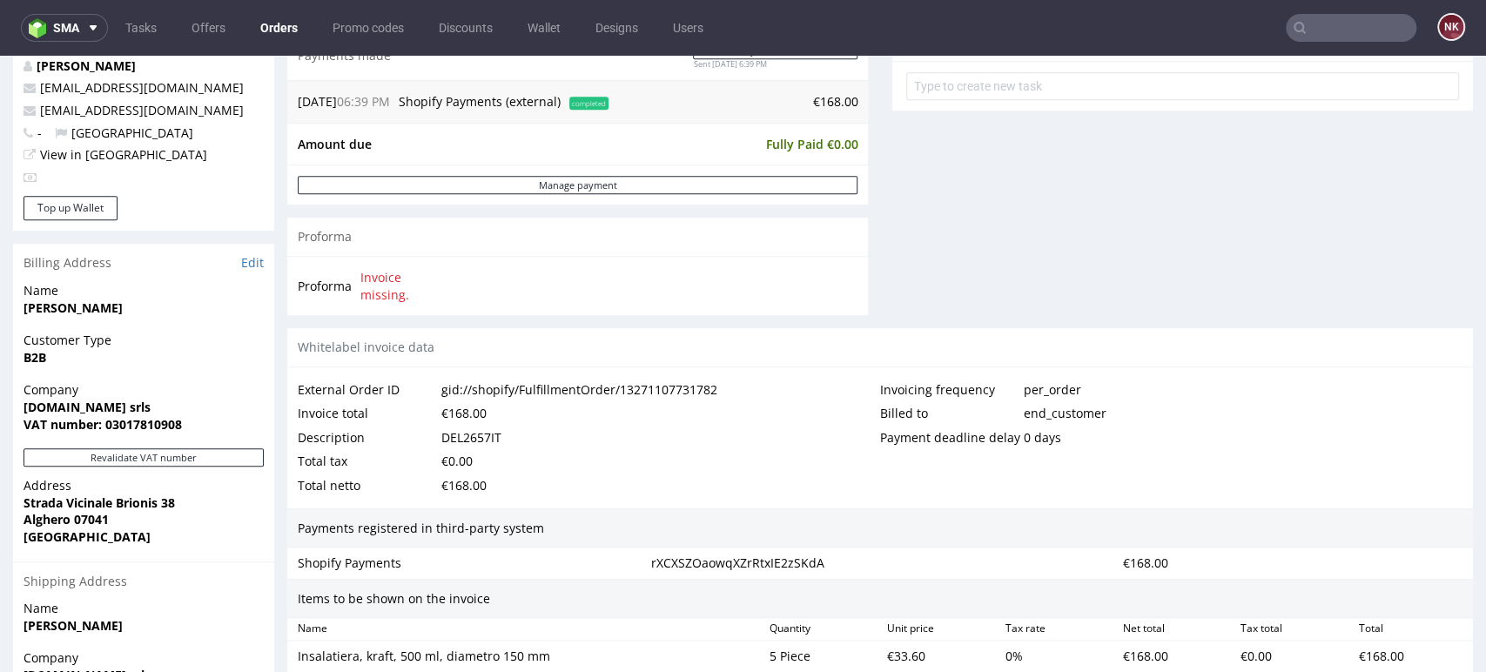
scroll to position [870, 0]
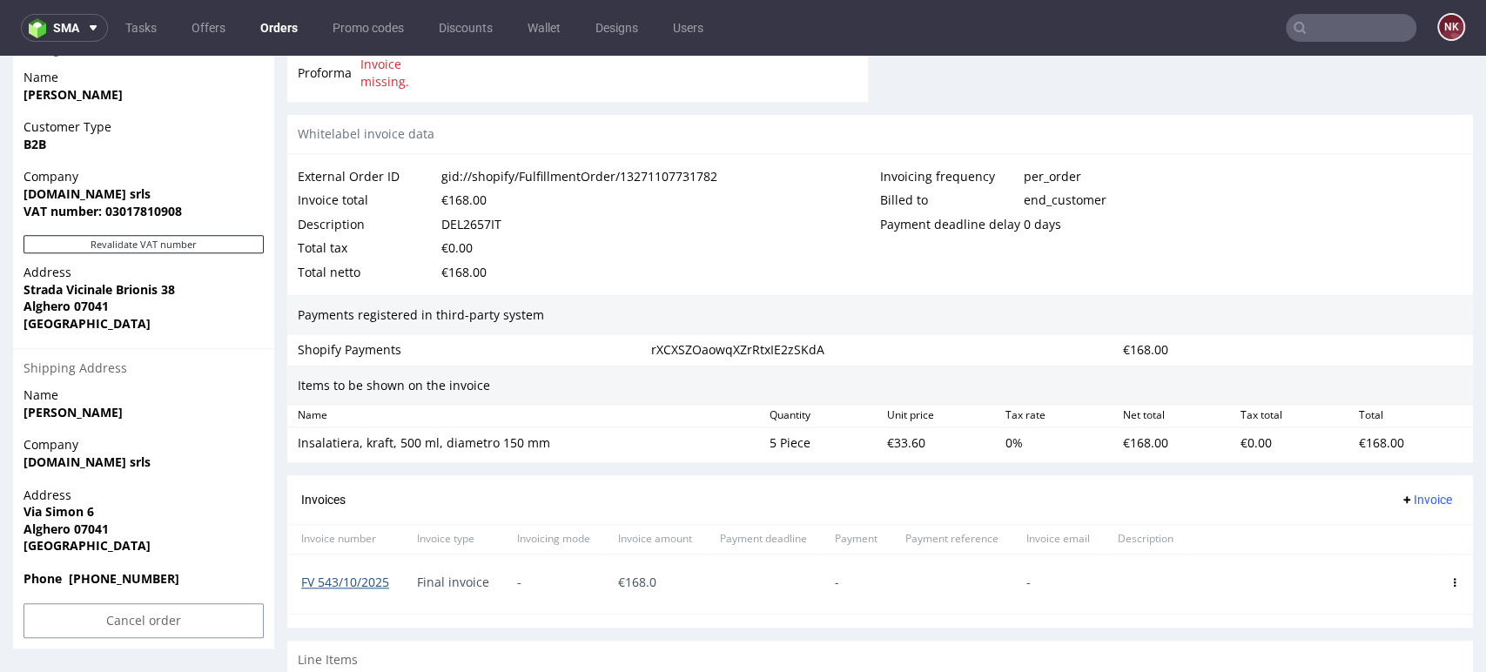
click at [371, 579] on link "FV 543/10/2025" at bounding box center [345, 582] width 88 height 17
click at [815, 508] on div "Invoices Invoice" at bounding box center [880, 500] width 1158 height 22
click at [1290, 270] on div "Invoicing frequency per_order Billed to end_customer Payment deadline delay 0 d…" at bounding box center [1171, 224] width 582 height 120
